Goal: Register for event/course

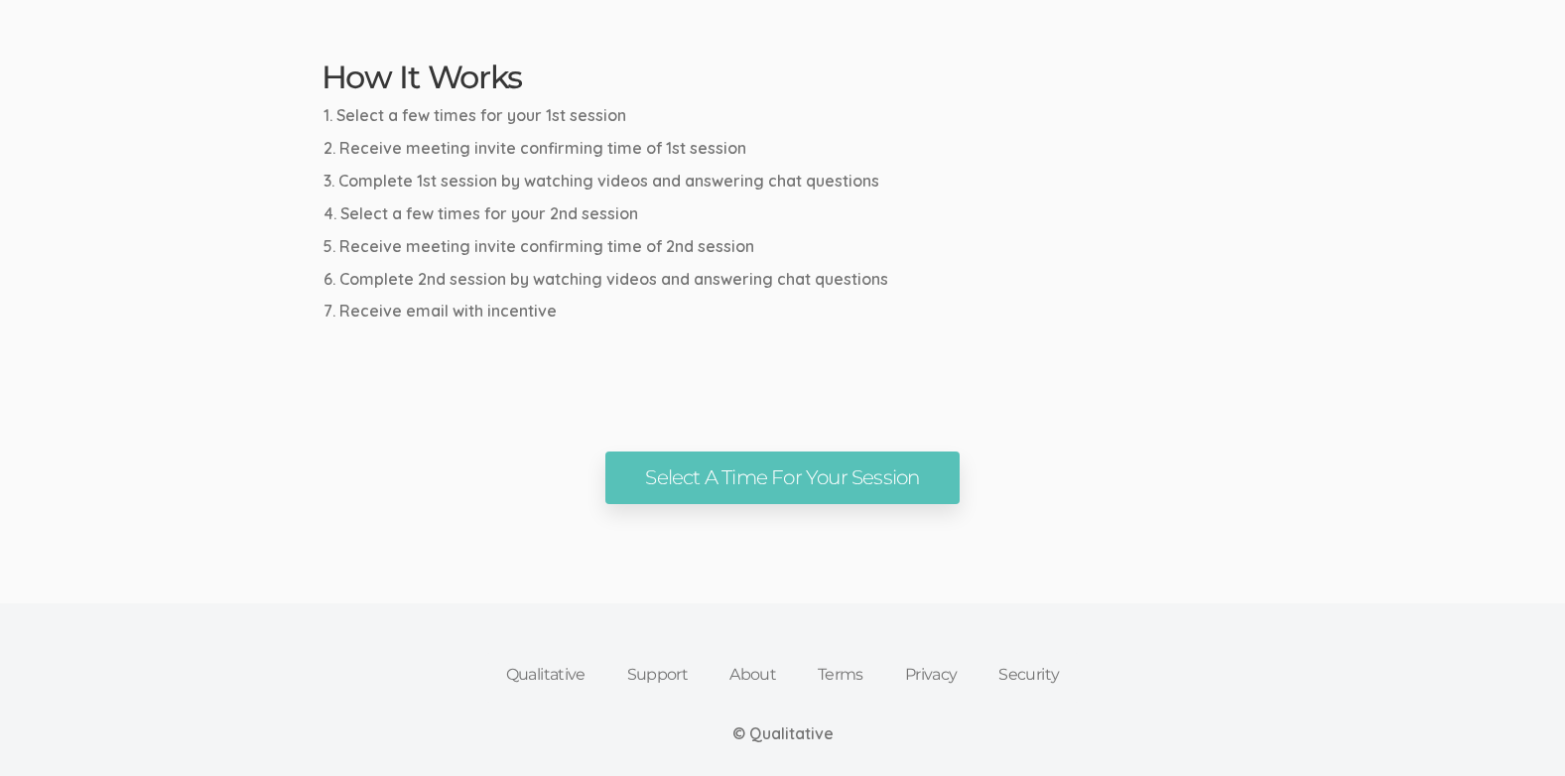
scroll to position [1091, 0]
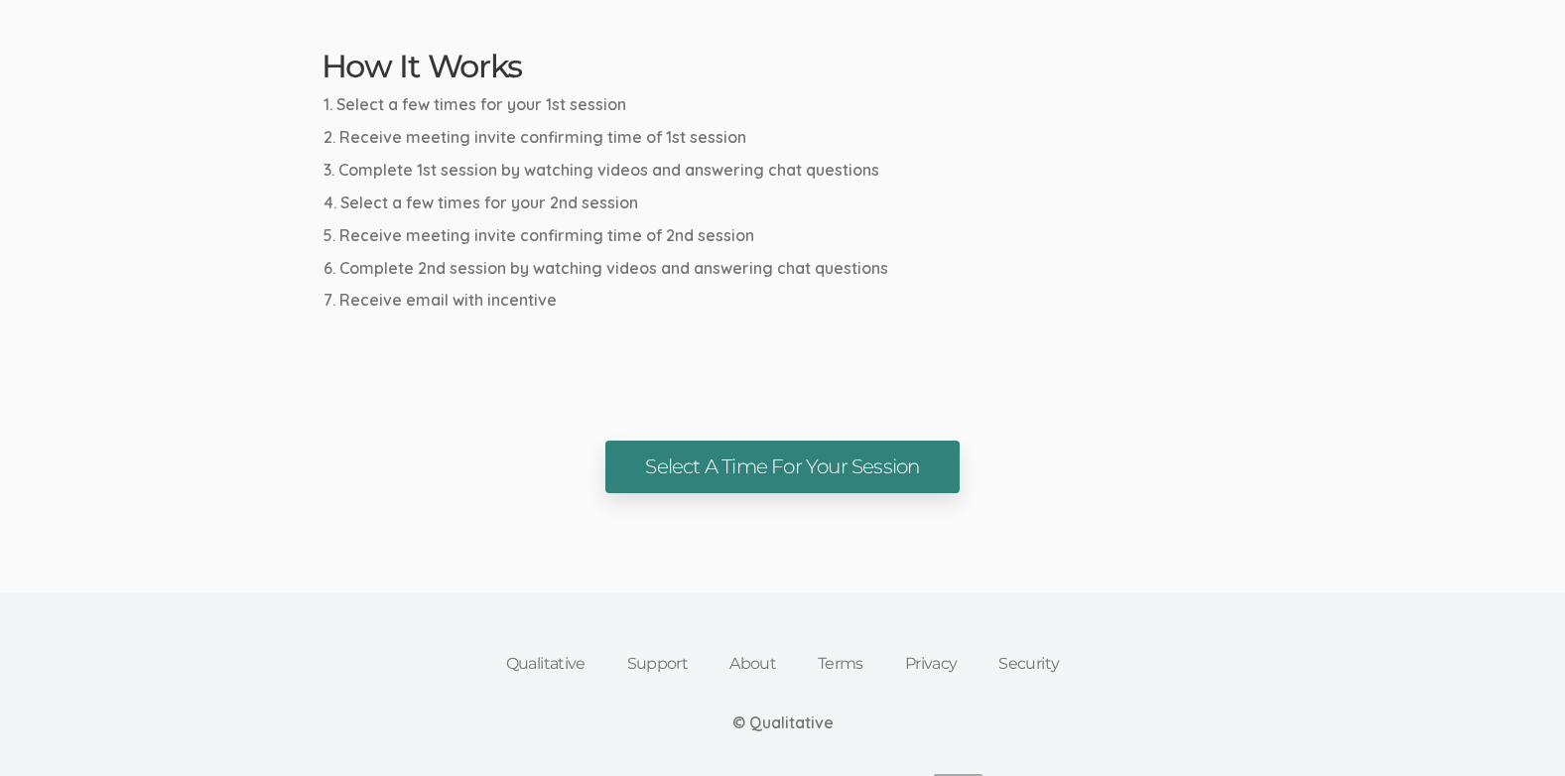
click at [780, 469] on link "Select A Time For Your Session" at bounding box center [781, 467] width 353 height 53
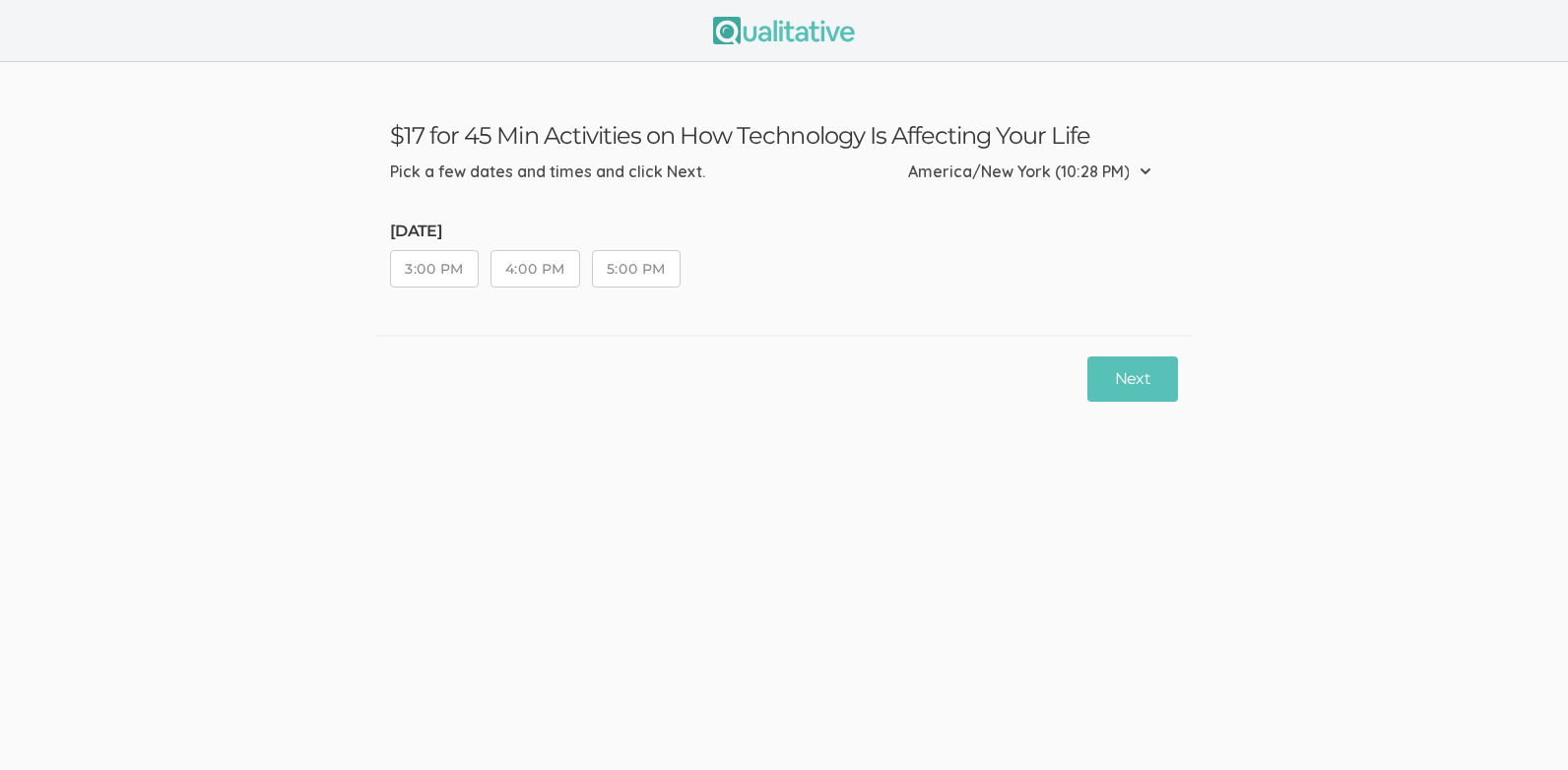
click at [455, 267] on button "3:00 PM" at bounding box center [434, 269] width 88 height 38
click at [1146, 168] on select "Etc/GMT-14 (4:28 PM) Pacific/Kiritimati (4:28 PM) Etc/GMT-13 (3:28 PM) Pacific/…" at bounding box center [1035, 172] width 255 height 44
select select "EST5EDT"
click at [981, 150] on select "Etc/GMT-14 (4:28 PM) Pacific/Kiritimati (4:28 PM) Etc/GMT-13 (3:28 PM) Pacific/…" at bounding box center [1035, 172] width 255 height 44
click at [1144, 169] on select "Etc/GMT-14 (4:29 PM) Pacific/Kiritimati (4:29 PM) Etc/GMT-13 (3:29 PM) Pacific/…" at bounding box center [1073, 172] width 181 height 44
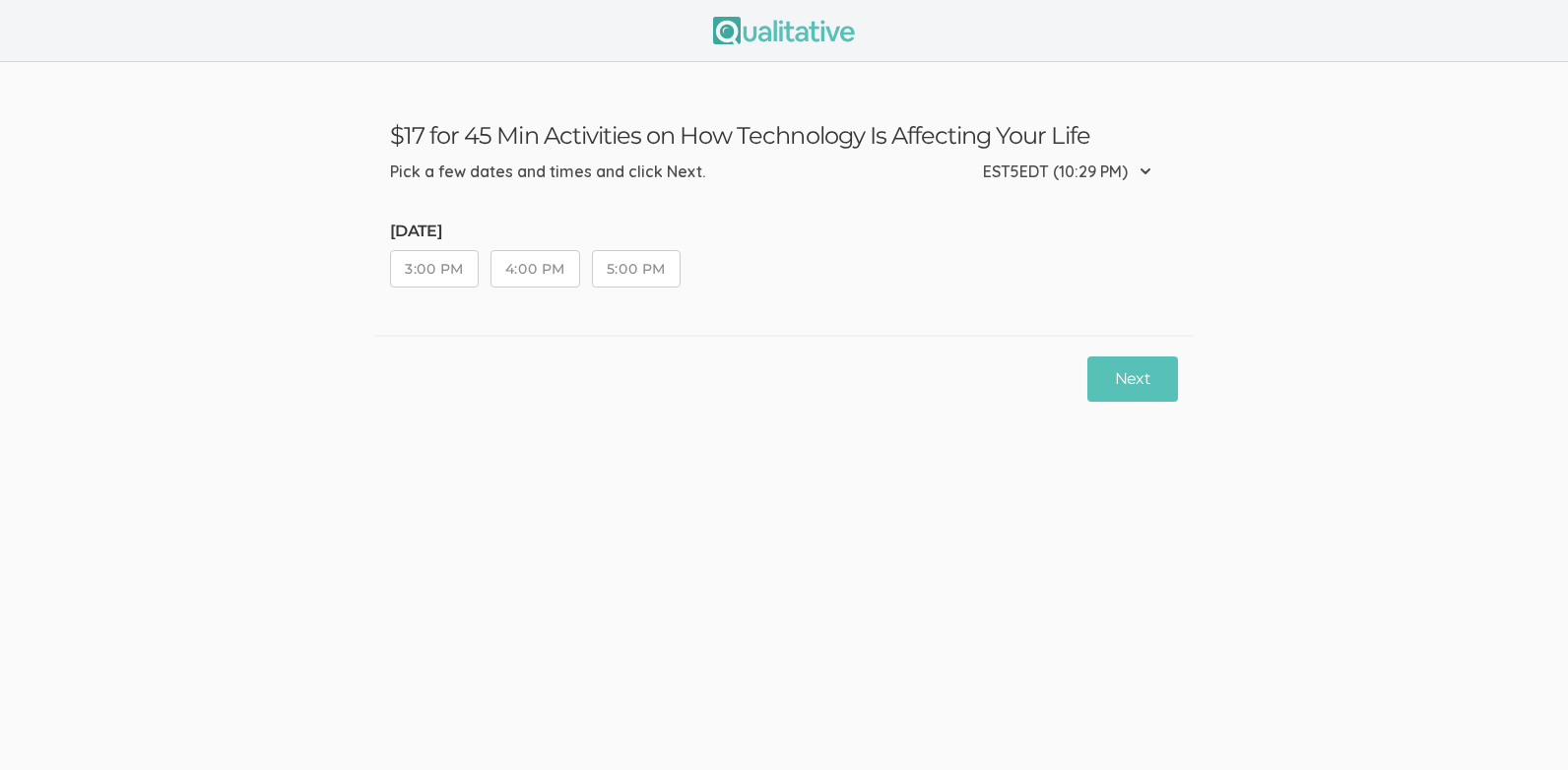
select select "EST"
click at [1028, 150] on select "Etc/GMT-14 (4:29 PM) Pacific/Kiritimati (4:29 PM) Etc/GMT-13 (3:29 PM) Pacific/…" at bounding box center [1073, 172] width 181 height 44
click at [1131, 380] on button "Next" at bounding box center [1131, 379] width 90 height 47
click at [431, 275] on button "2:00 PM" at bounding box center [434, 269] width 88 height 38
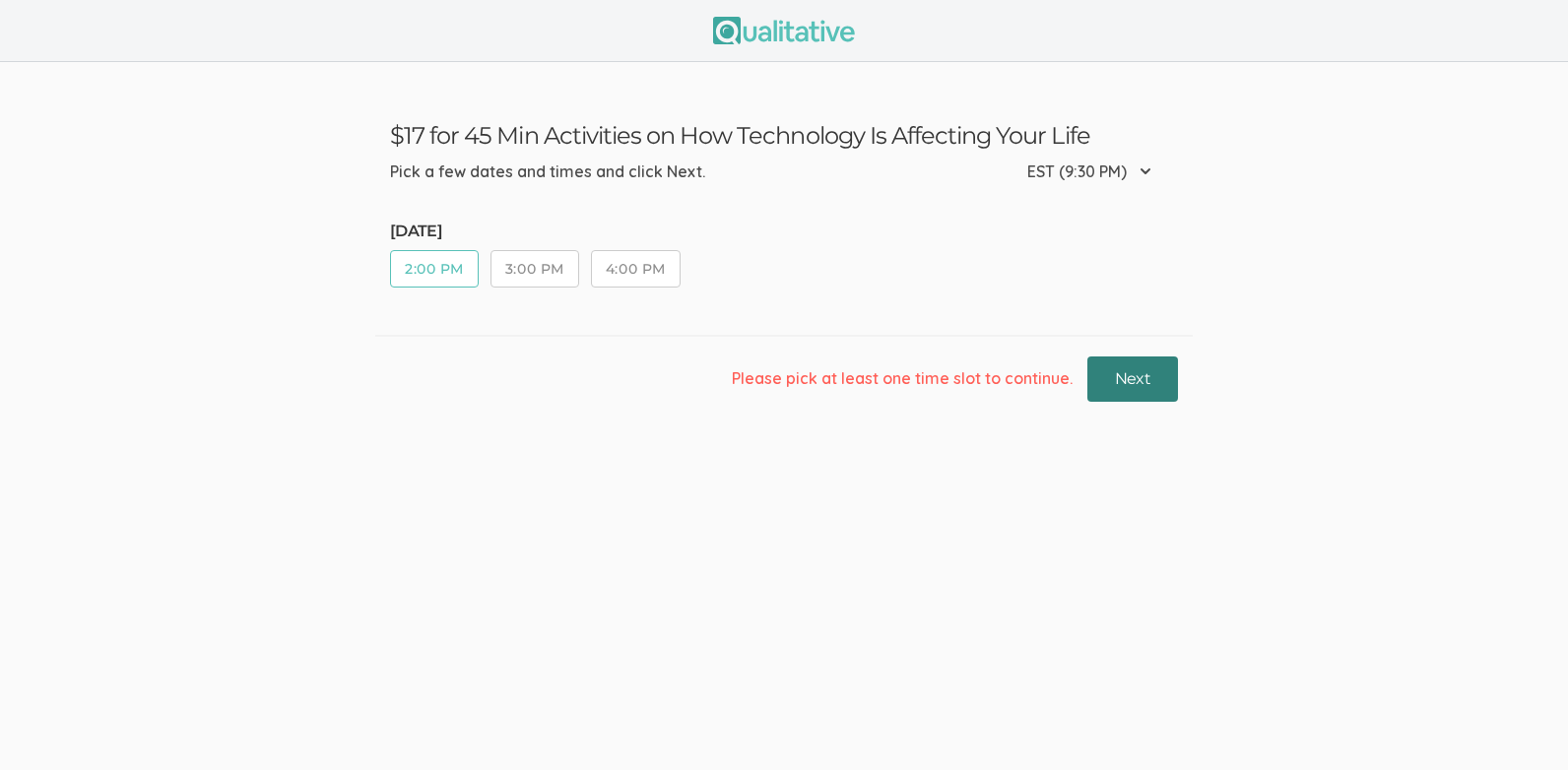
click at [1141, 376] on button "Next" at bounding box center [1131, 379] width 90 height 47
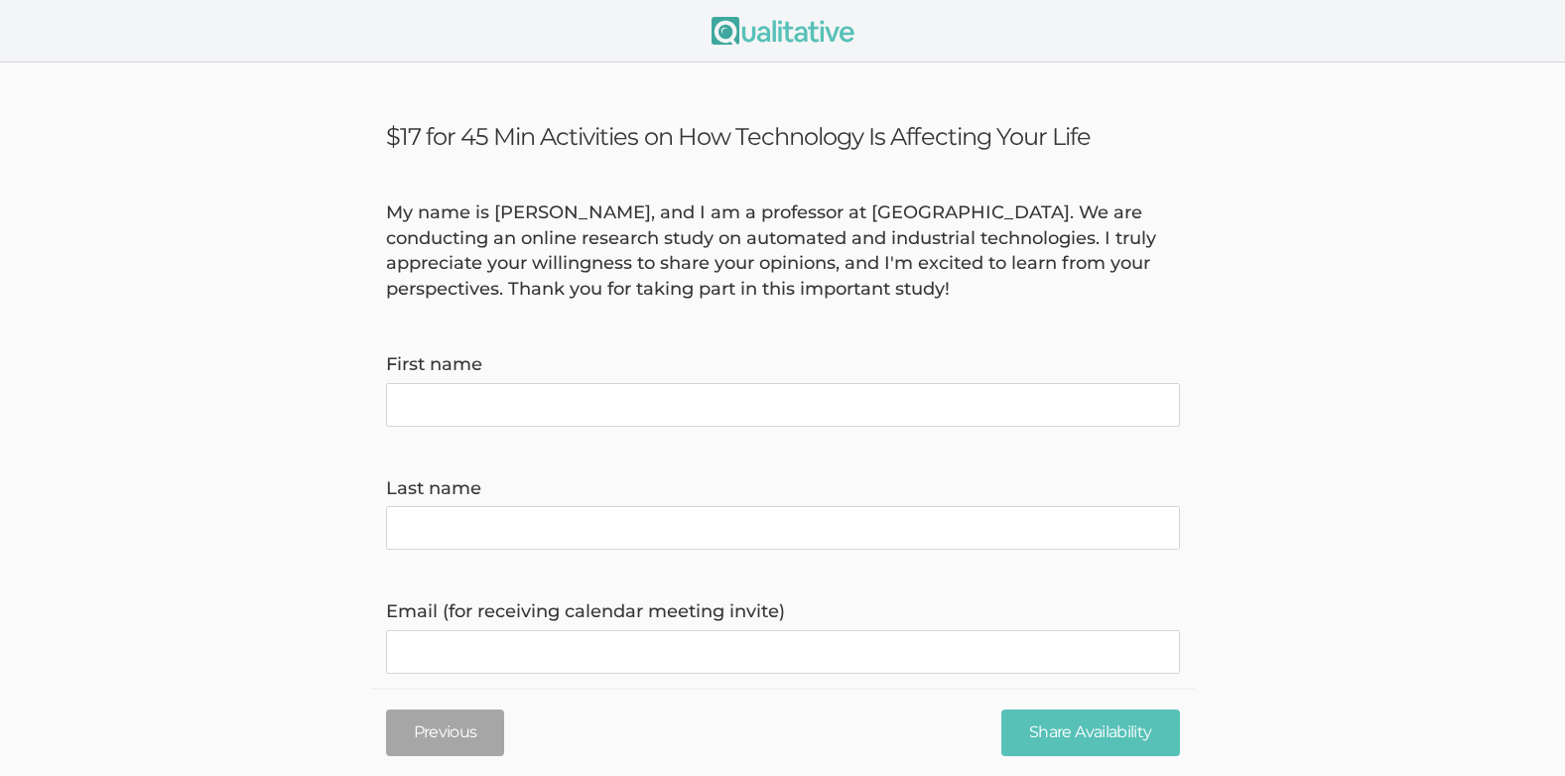
click at [667, 389] on name "First name" at bounding box center [783, 405] width 794 height 44
type name "[PERSON_NAME]"
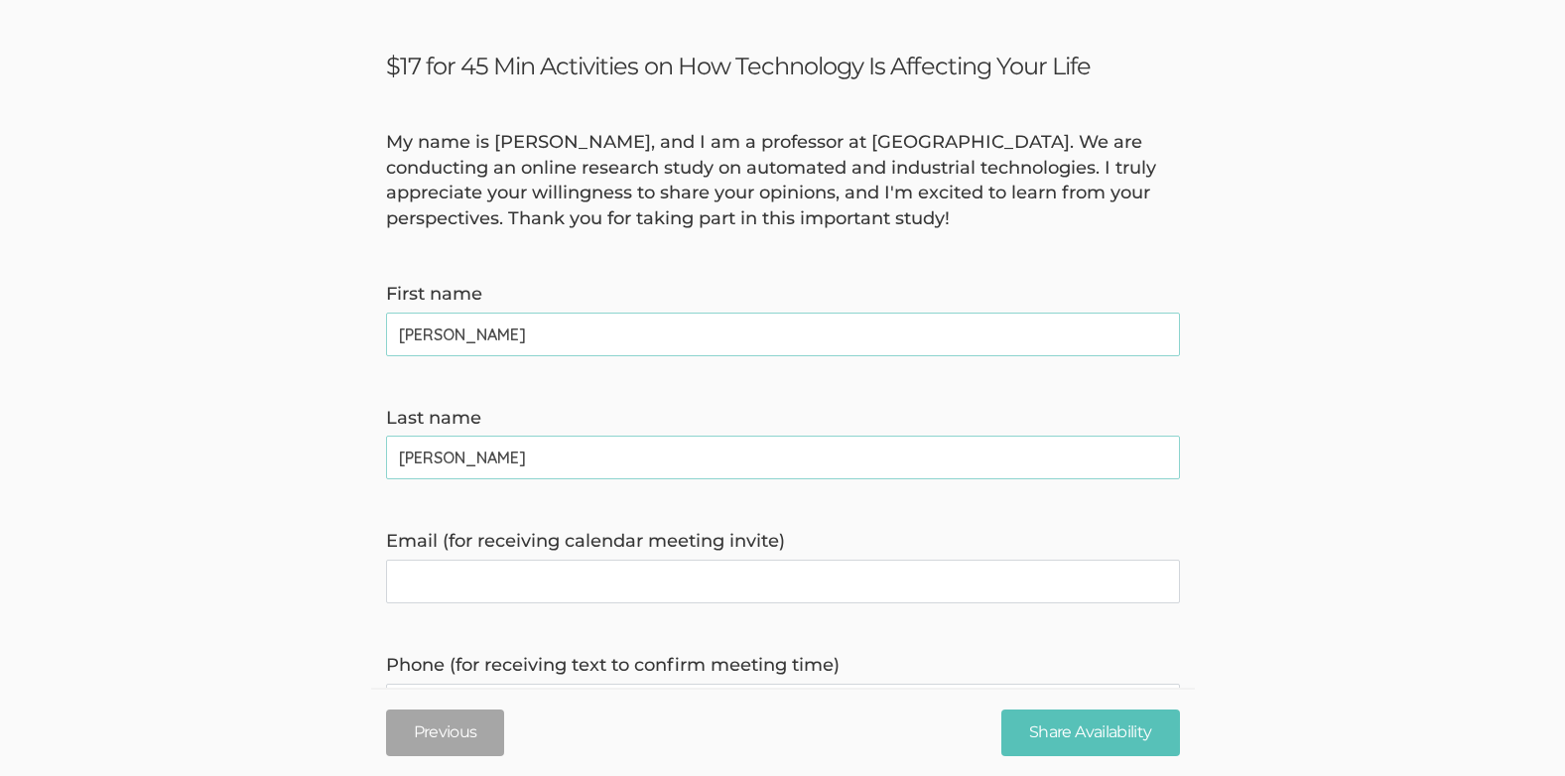
scroll to position [99, 0]
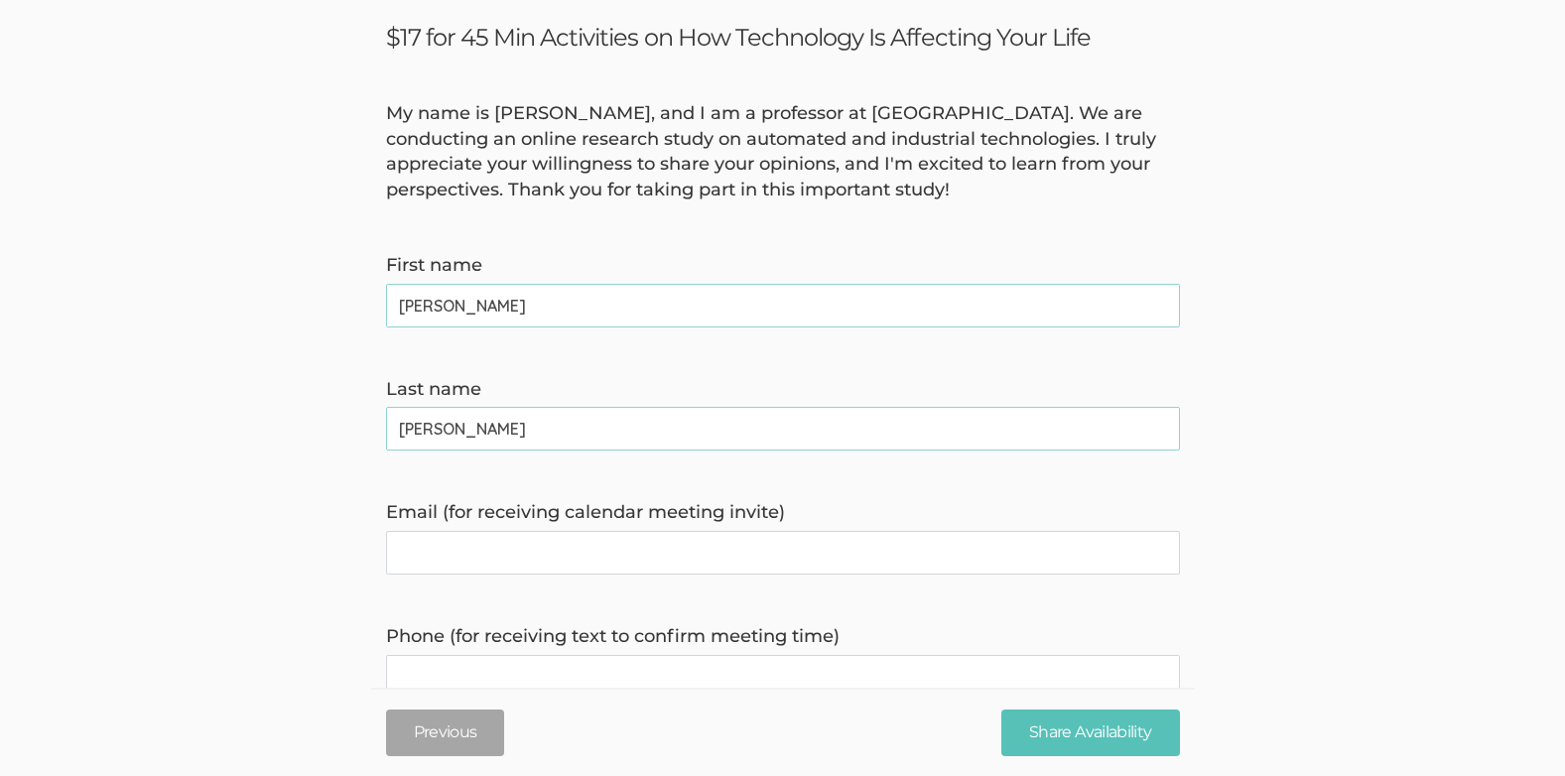
click at [674, 550] on invite\) "Email (for receiving calendar meeting invite)" at bounding box center [783, 553] width 794 height 44
type invite\) "[EMAIL_ADDRESS][DOMAIN_NAME]"
type time\) "5137877680"
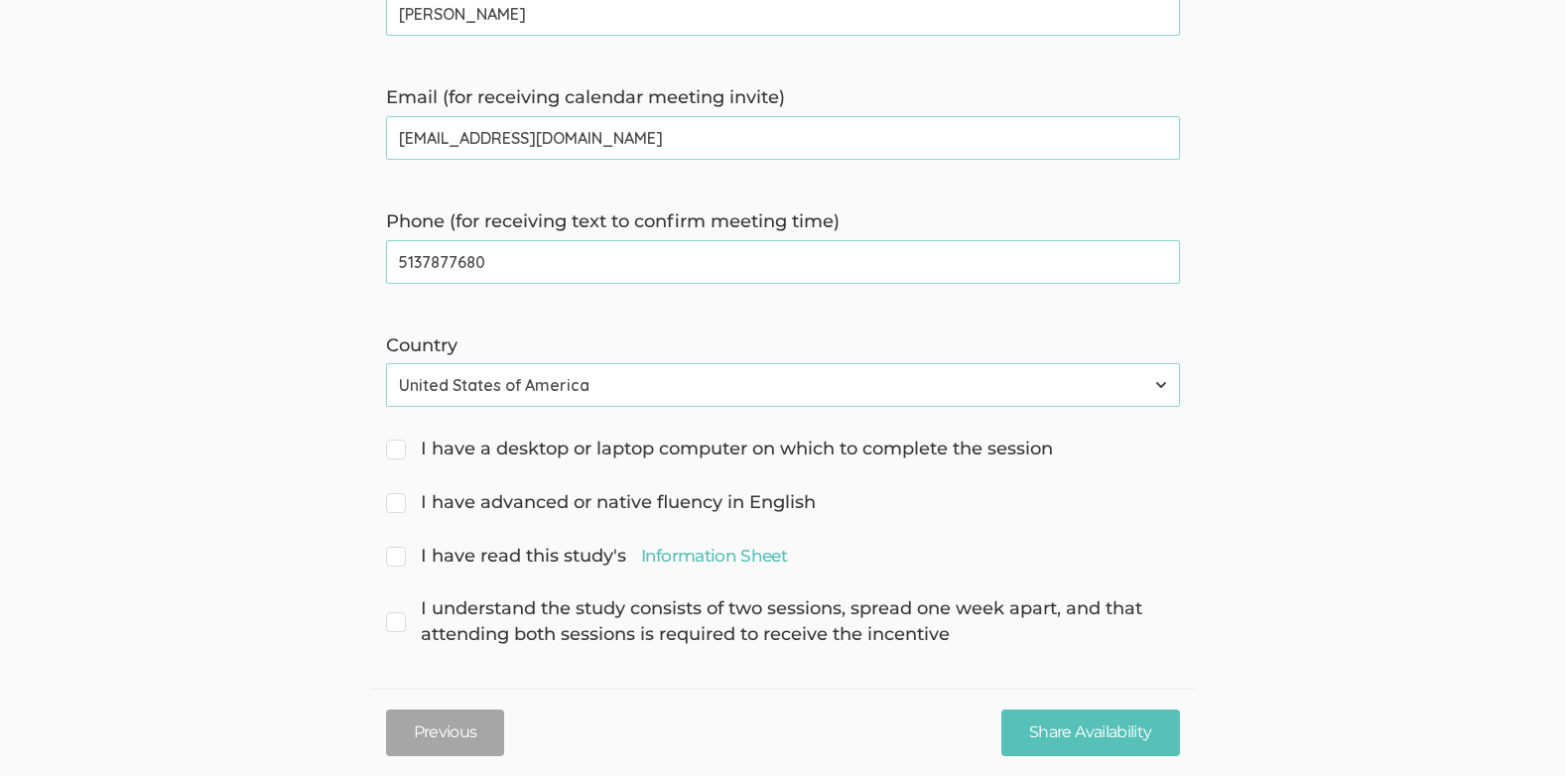
scroll to position [524, 0]
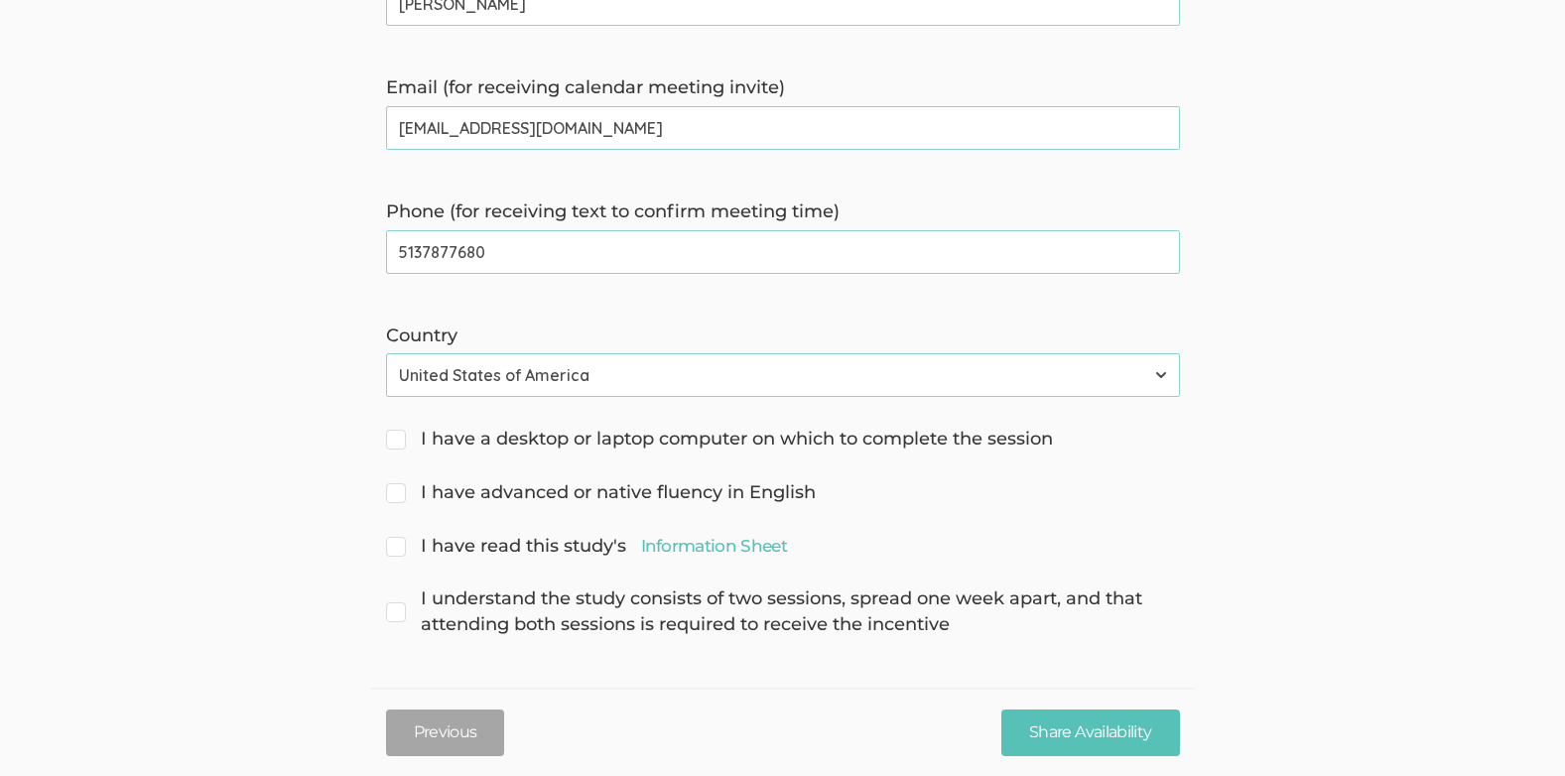
click at [398, 439] on input "I have a desktop or laptop computer on which to complete the session" at bounding box center [392, 437] width 13 height 13
checkbox input "true"
click at [399, 616] on span "I understand the study consists of two sessions, spread one week apart, and tha…" at bounding box center [783, 611] width 794 height 51
click at [399, 603] on input "I understand the study consists of two sessions, spread one week apart, and tha…" at bounding box center [392, 596] width 13 height 13
checkbox input "true"
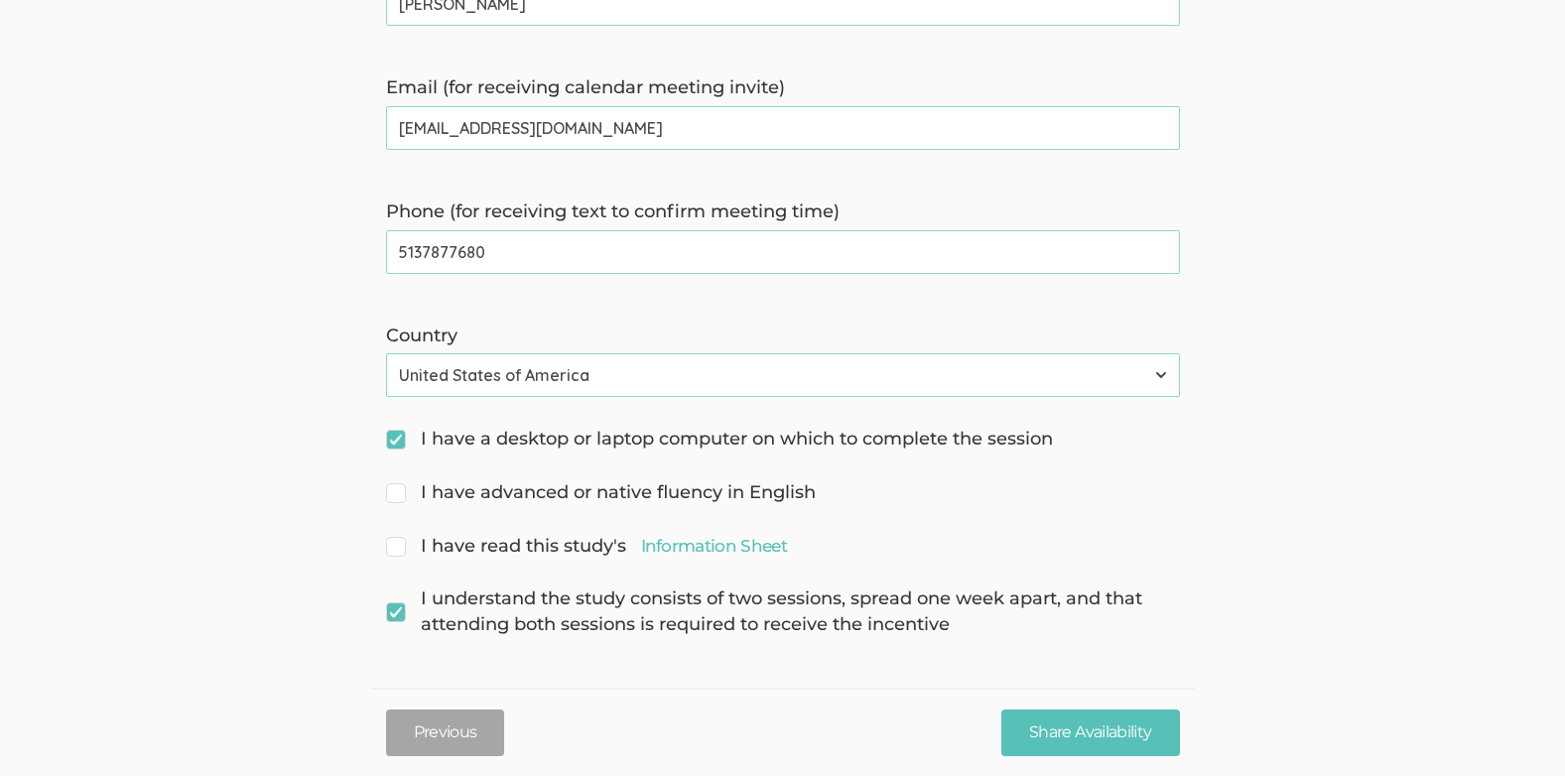
click at [390, 496] on input "I have advanced or native fluency in English" at bounding box center [392, 490] width 13 height 13
checkbox input "true"
click at [393, 545] on input "I have read this study's Information Sheet" at bounding box center [392, 544] width 13 height 13
checkbox input "true"
click at [1098, 749] on input "Share Availability" at bounding box center [1090, 732] width 178 height 47
